Goal: Task Accomplishment & Management: Use online tool/utility

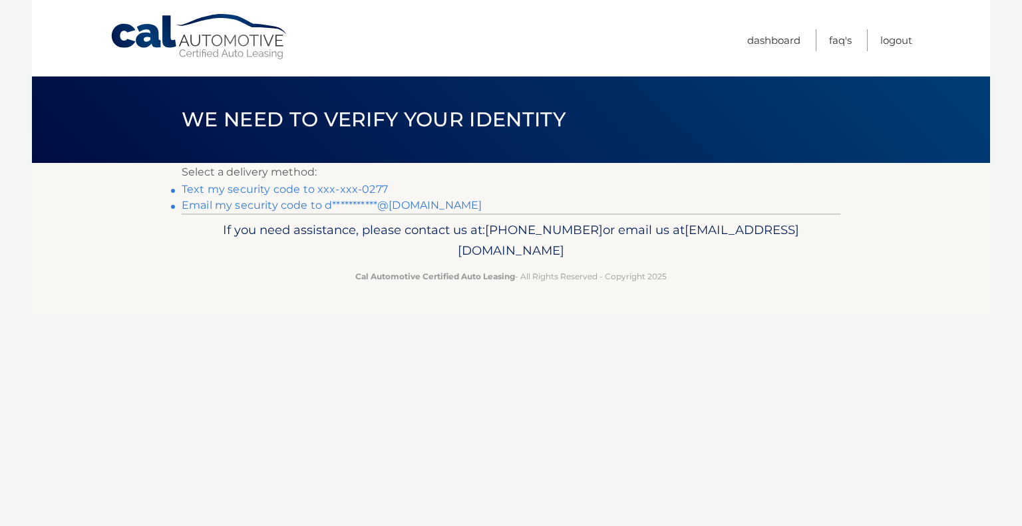
click at [347, 191] on link "Text my security code to xxx-xxx-0277" at bounding box center [285, 189] width 206 height 13
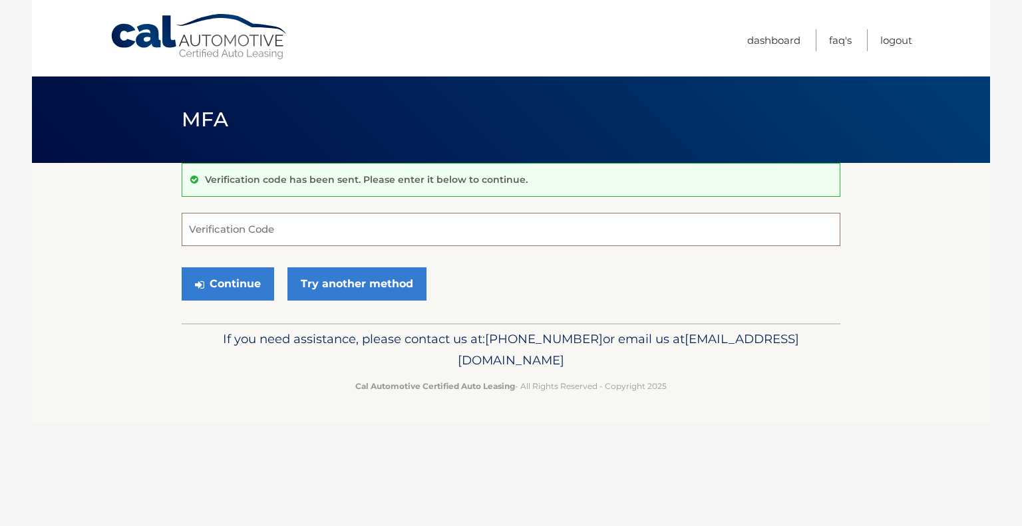
click at [266, 225] on input "Verification Code" at bounding box center [511, 229] width 659 height 33
type input "688662"
click at [182, 267] on button "Continue" at bounding box center [228, 283] width 92 height 33
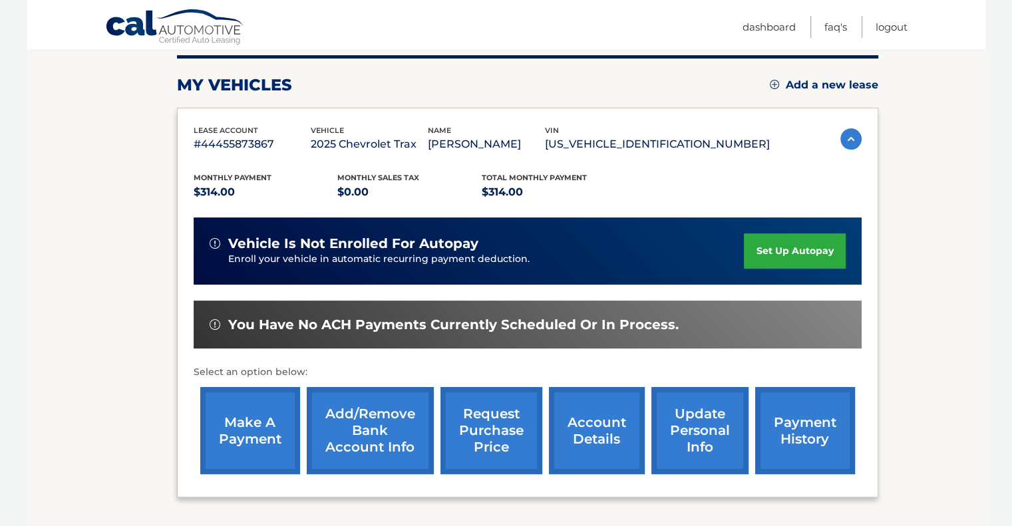
scroll to position [200, 0]
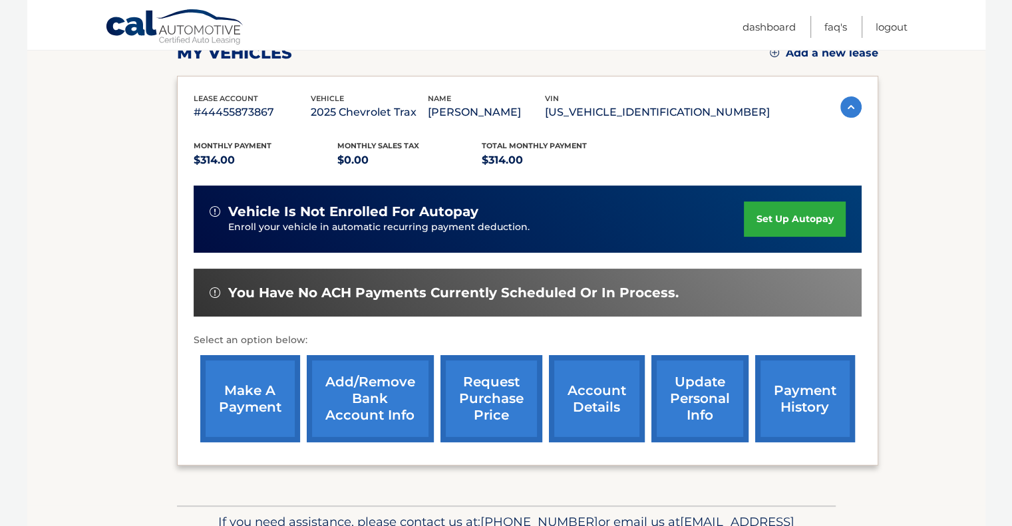
click at [253, 404] on link "make a payment" at bounding box center [250, 398] width 100 height 87
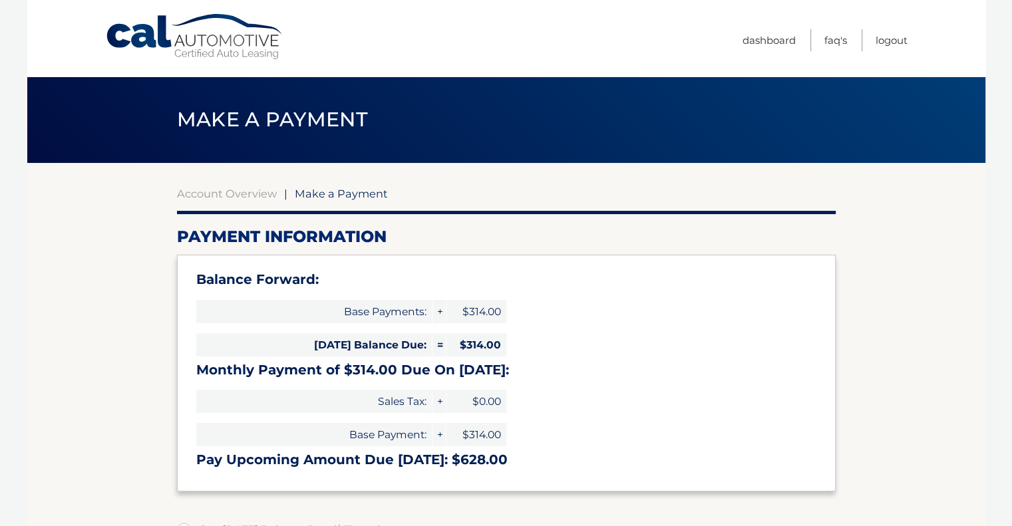
select select "MGI3NjhlNmMtNDU3ZS00ZjliLTk0ZjUtNWRjOTBiY2FhOTY1"
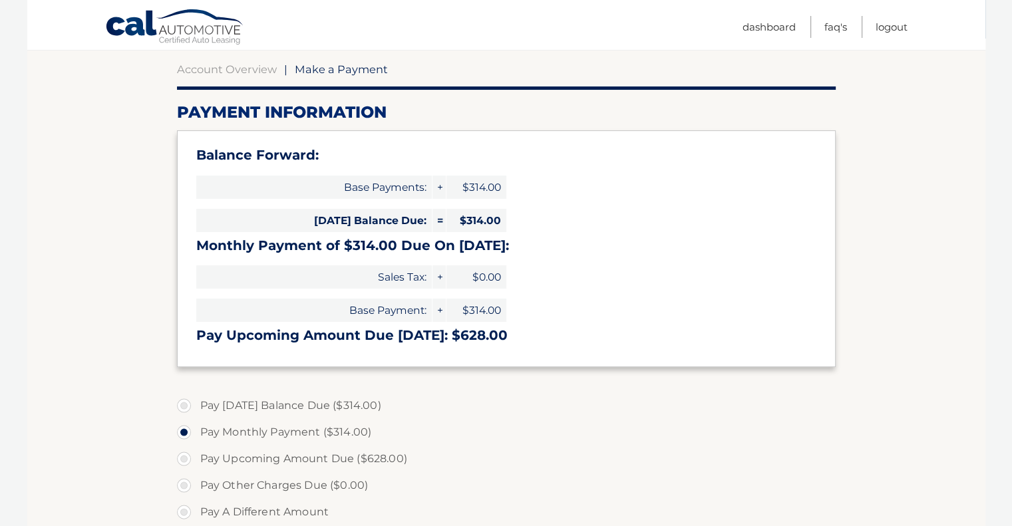
scroll to position [133, 0]
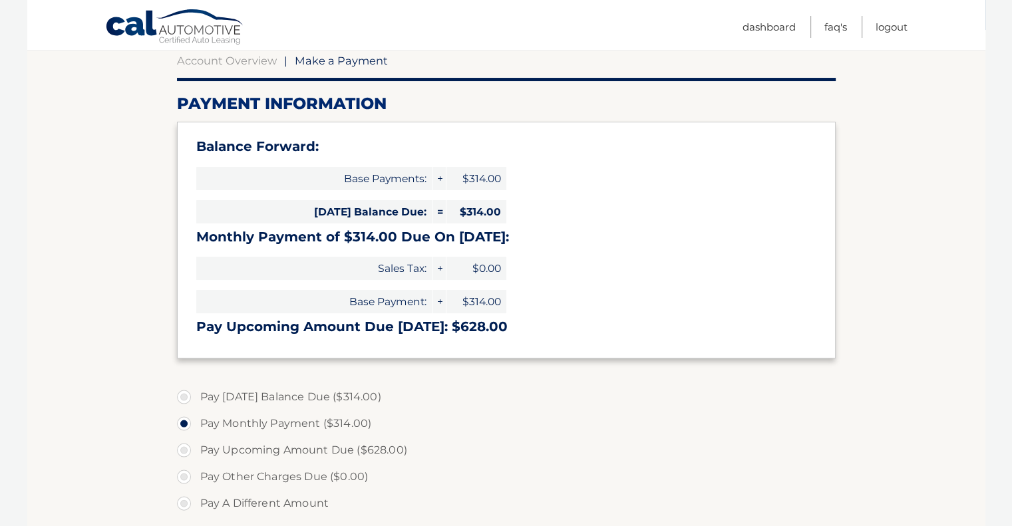
click at [490, 207] on span "$314.00" at bounding box center [476, 211] width 60 height 23
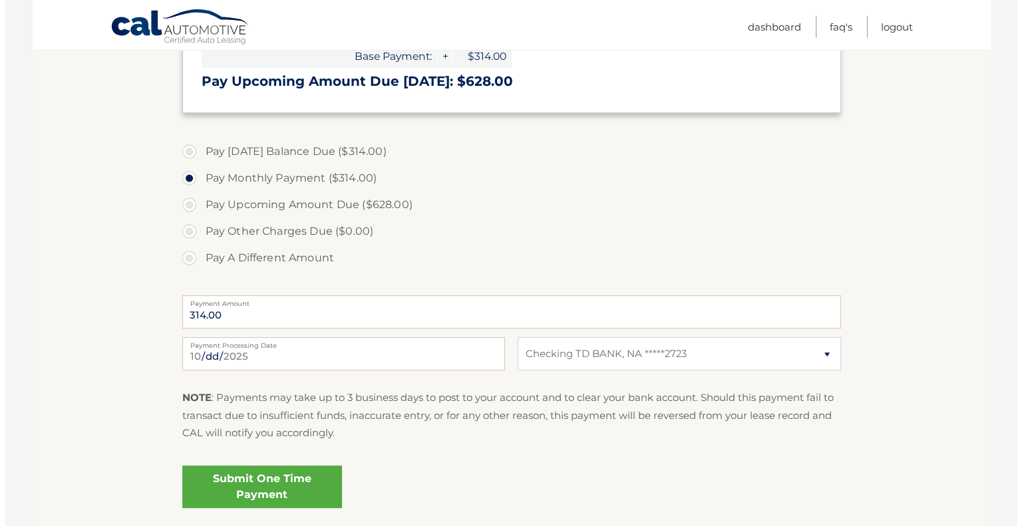
scroll to position [399, 0]
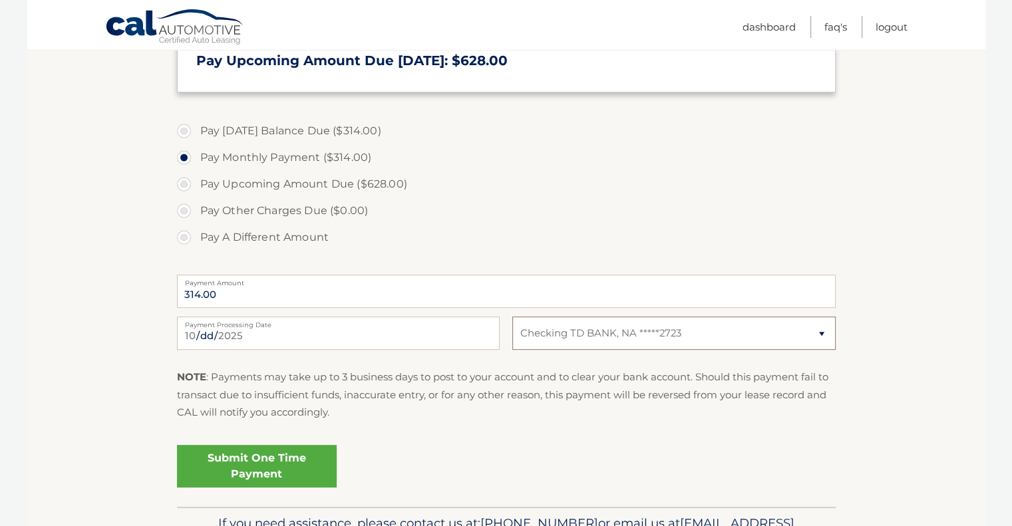
click at [569, 333] on select "Select Bank Account Checking TD BANK, NA *****2723" at bounding box center [673, 333] width 323 height 33
click at [568, 334] on select "Select Bank Account Checking TD BANK, NA *****2723" at bounding box center [673, 333] width 323 height 33
click at [286, 471] on link "Submit One Time Payment" at bounding box center [257, 466] width 160 height 43
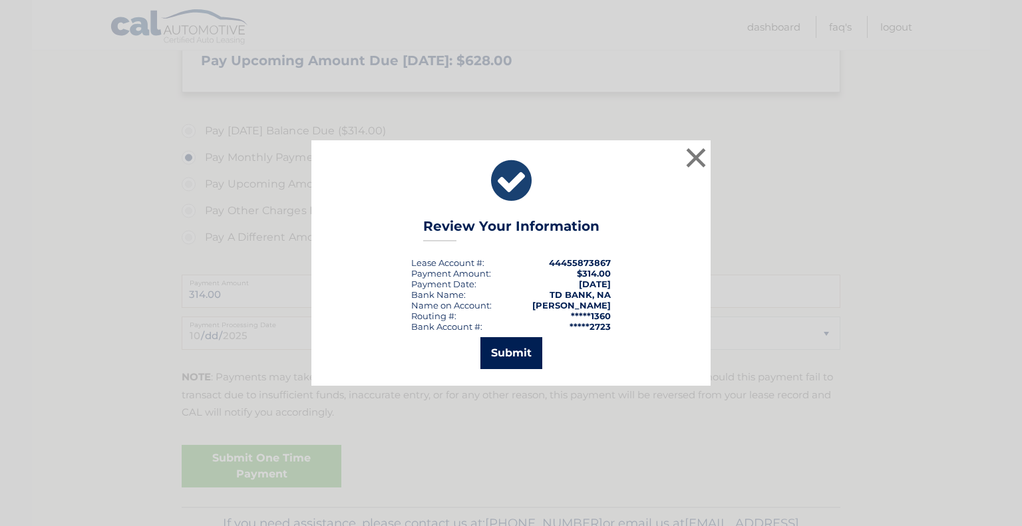
click at [510, 361] on button "Submit" at bounding box center [511, 353] width 62 height 32
